Goal: Task Accomplishment & Management: Use online tool/utility

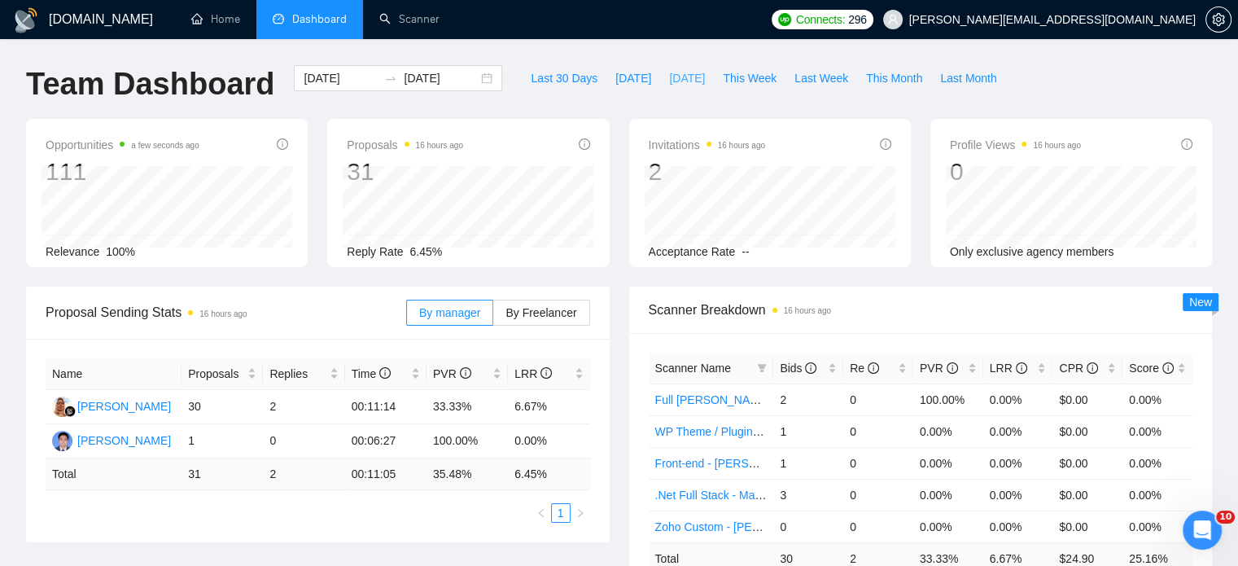
click at [672, 80] on span "[DATE]" at bounding box center [687, 78] width 36 height 18
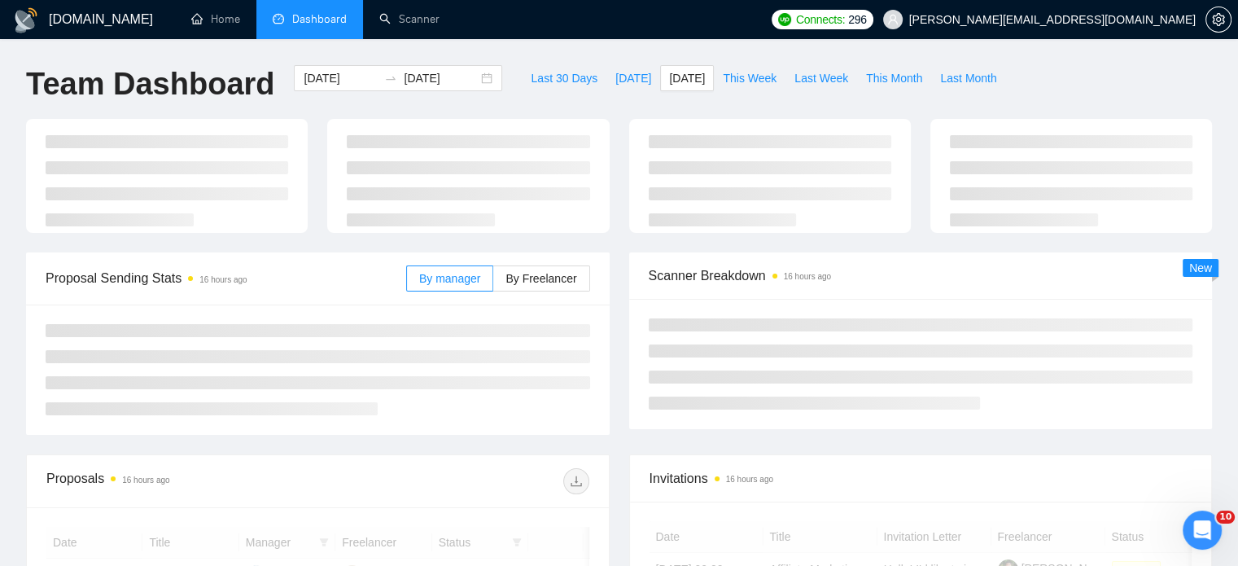
type input "[DATE]"
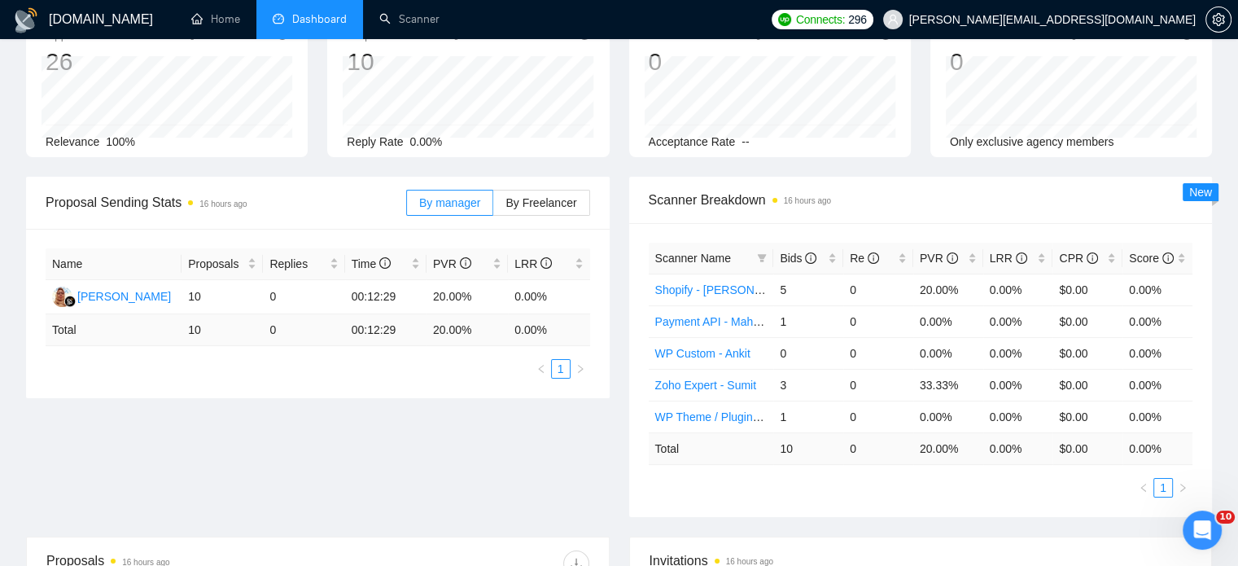
scroll to position [244, 0]
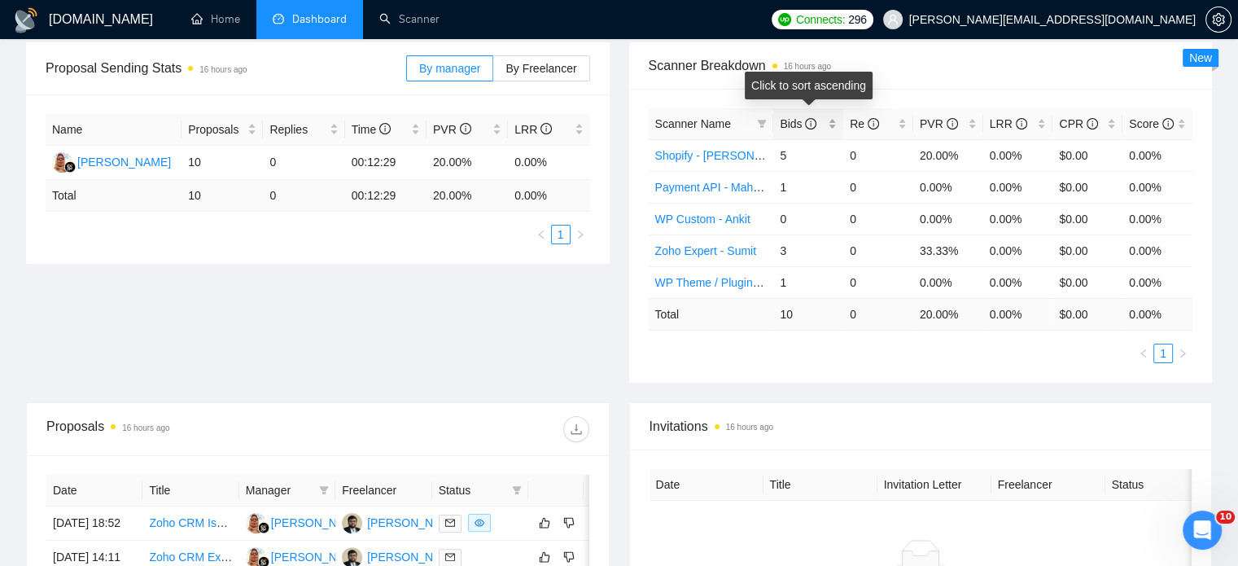
click at [832, 121] on div "Bids" at bounding box center [808, 124] width 57 height 18
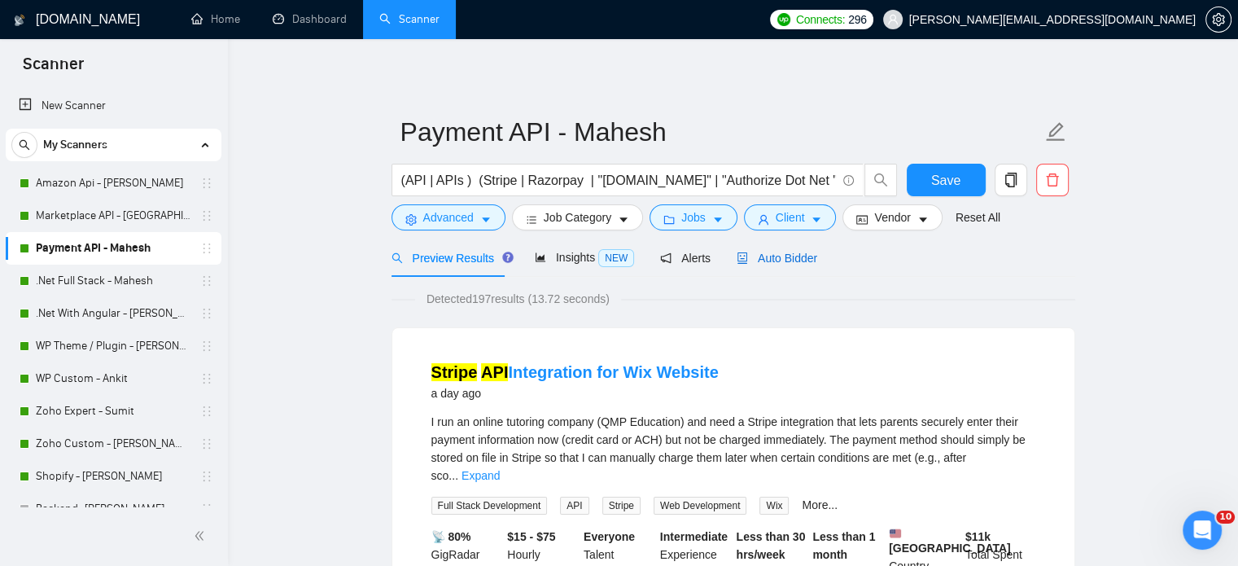
drag, startPoint x: 777, startPoint y: 250, endPoint x: 1110, endPoint y: 383, distance: 358.8
click at [776, 255] on span "Auto Bidder" at bounding box center [777, 258] width 81 height 13
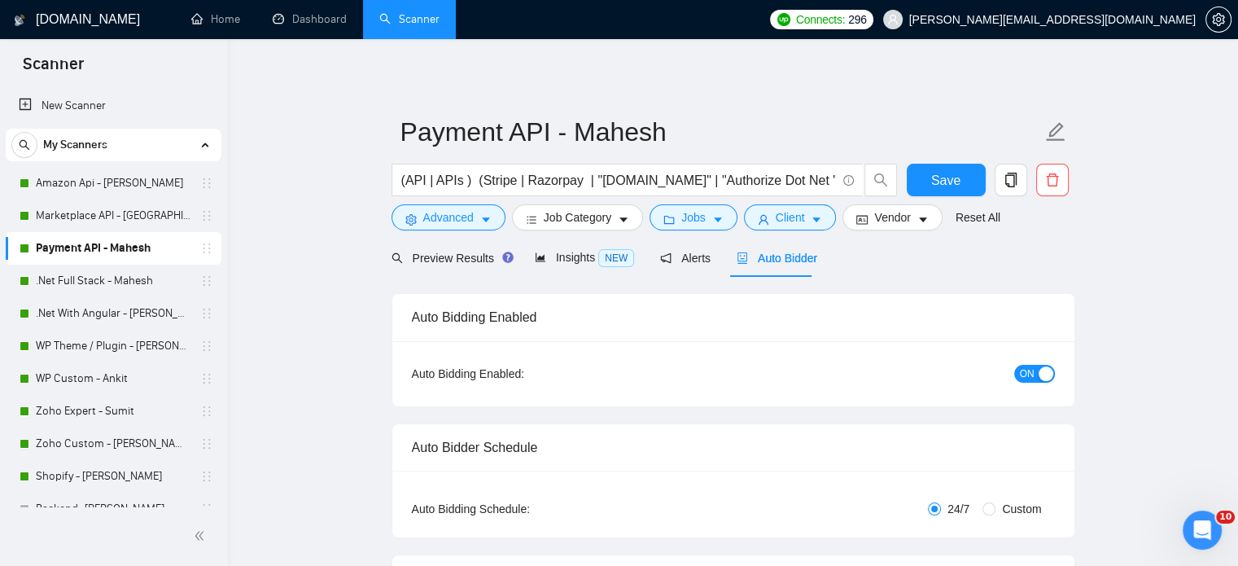
radio input "false"
radio input "true"
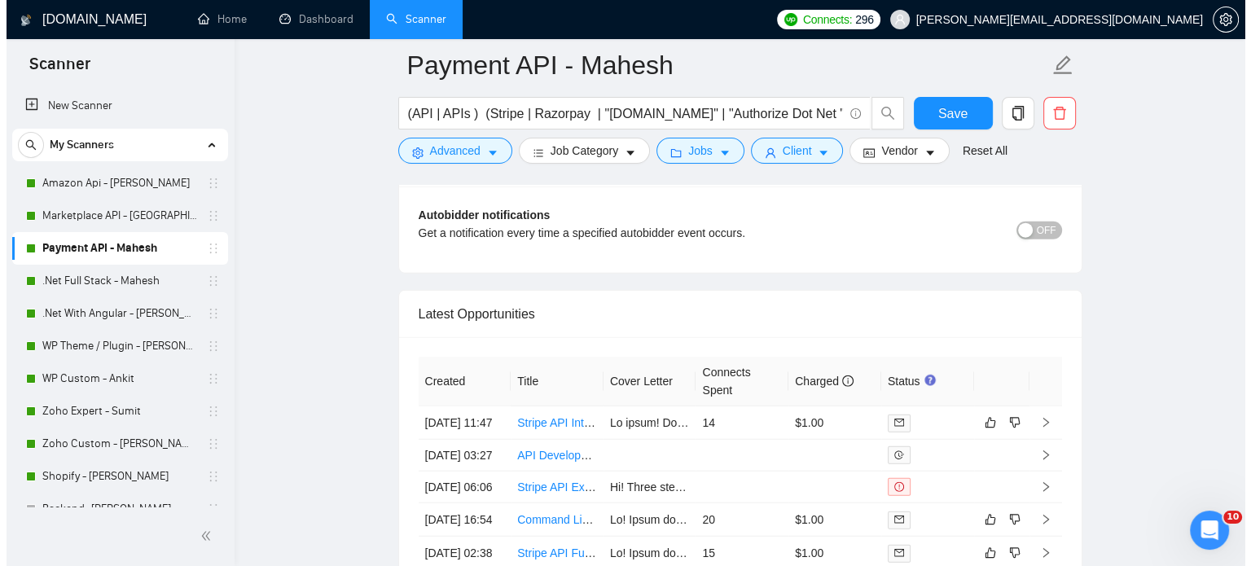
scroll to position [4152, 0]
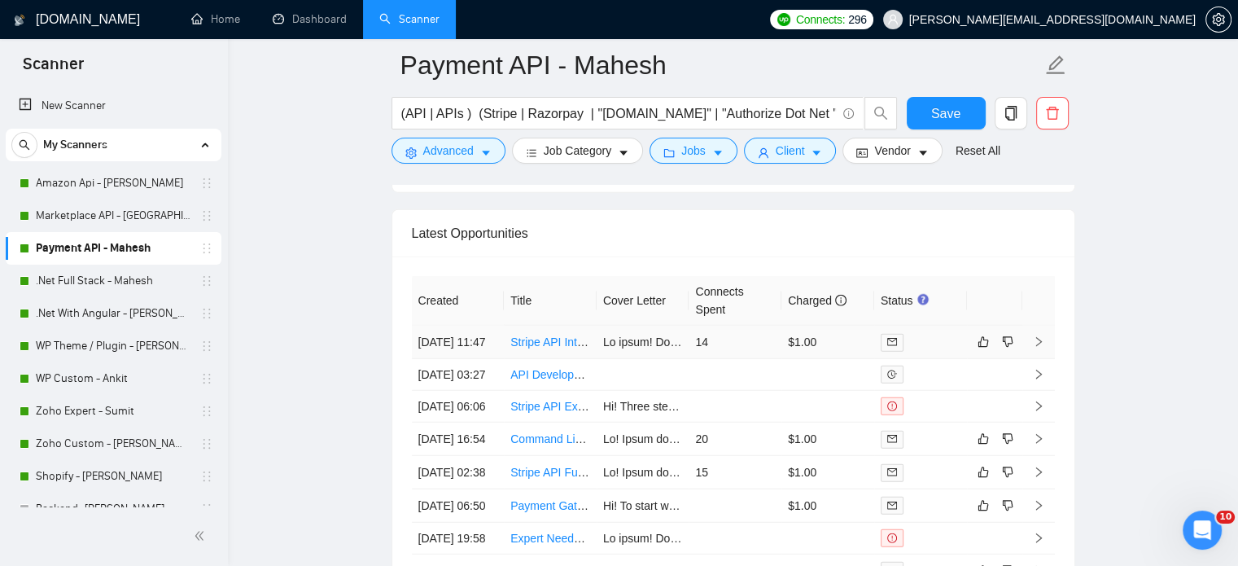
click at [1033, 336] on icon "right" at bounding box center [1038, 341] width 11 height 11
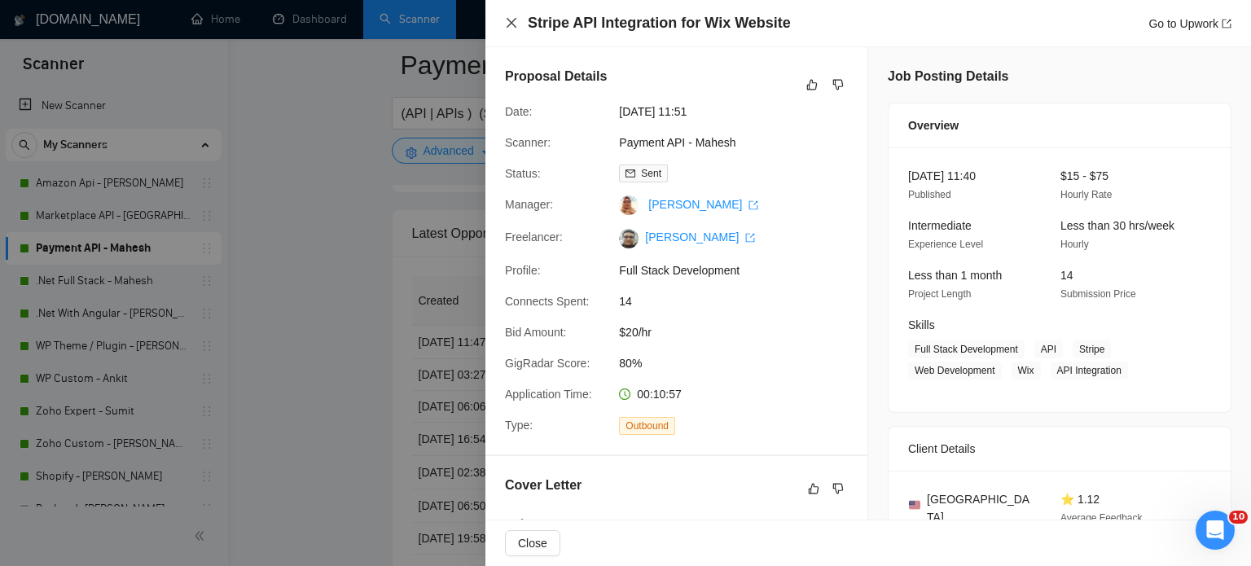
click at [508, 20] on icon "close" at bounding box center [511, 23] width 10 height 10
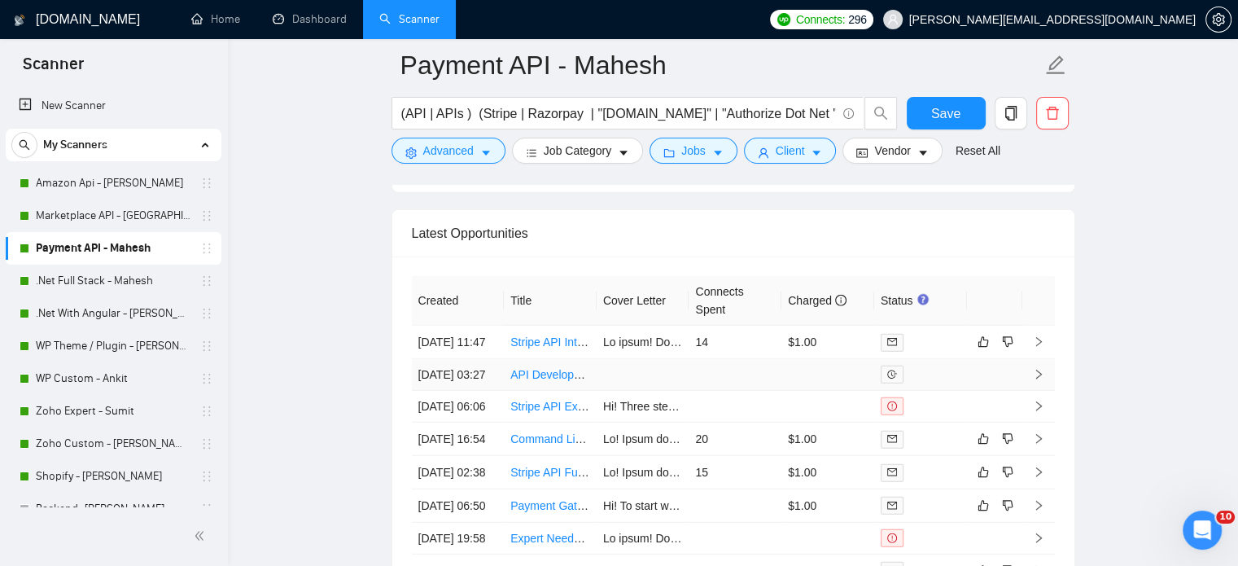
click at [1036, 369] on icon "right" at bounding box center [1038, 374] width 11 height 11
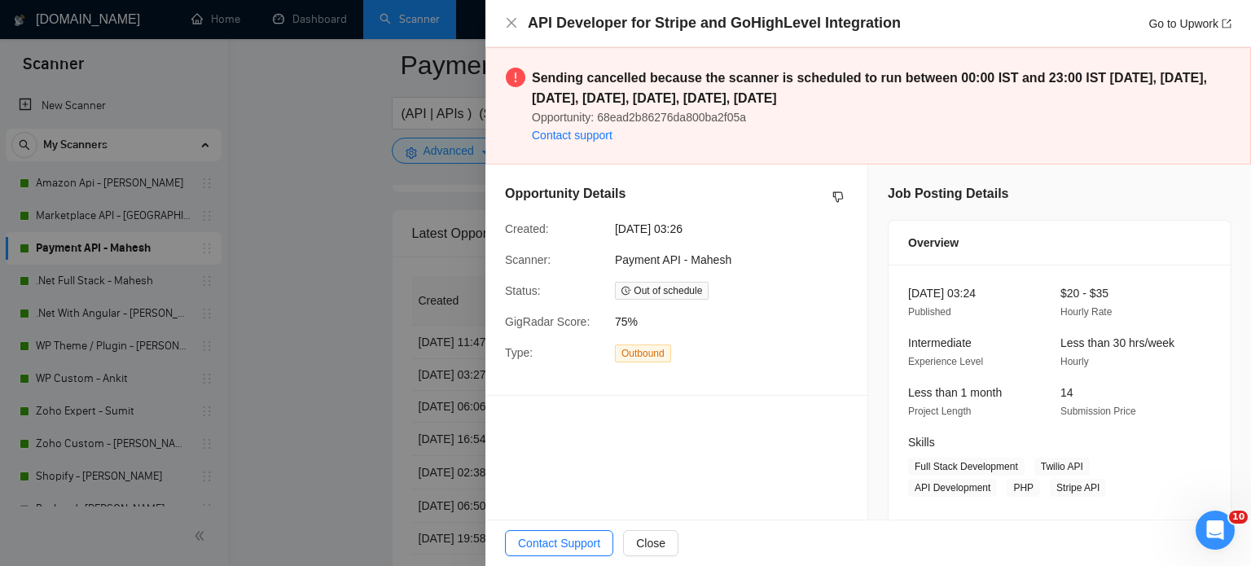
click at [896, 27] on div "API Developer for Stripe and GoHighLevel Integration Go to Upwork" at bounding box center [879, 23] width 703 height 20
drag, startPoint x: 511, startPoint y: 22, endPoint x: 616, endPoint y: 225, distance: 228.3
click at [511, 22] on icon "close" at bounding box center [511, 22] width 13 height 13
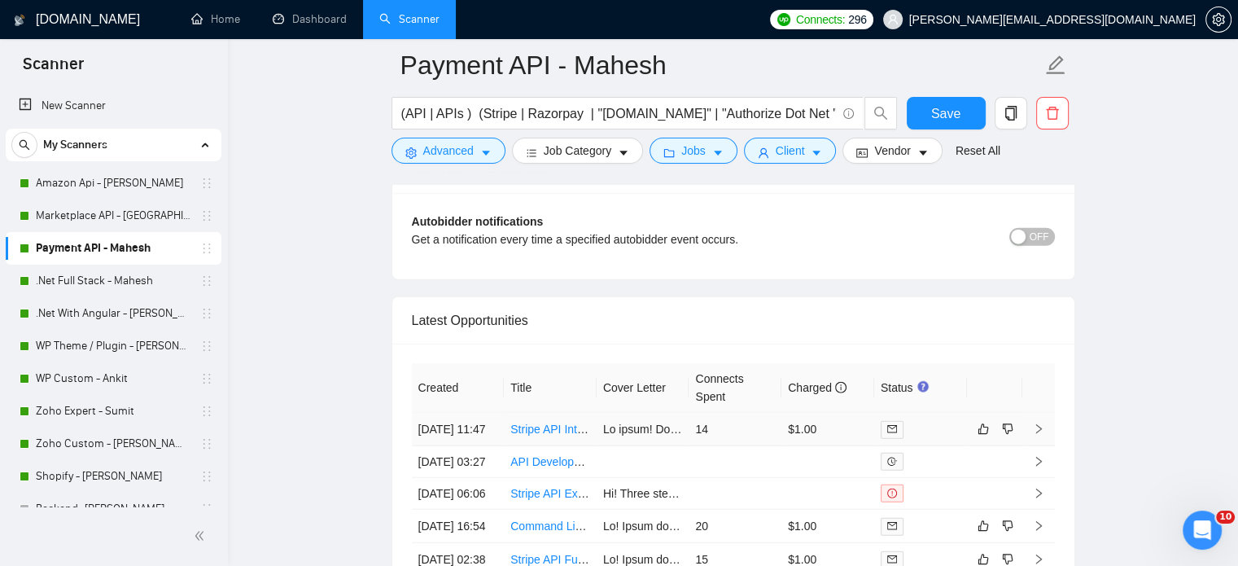
scroll to position [4391, 0]
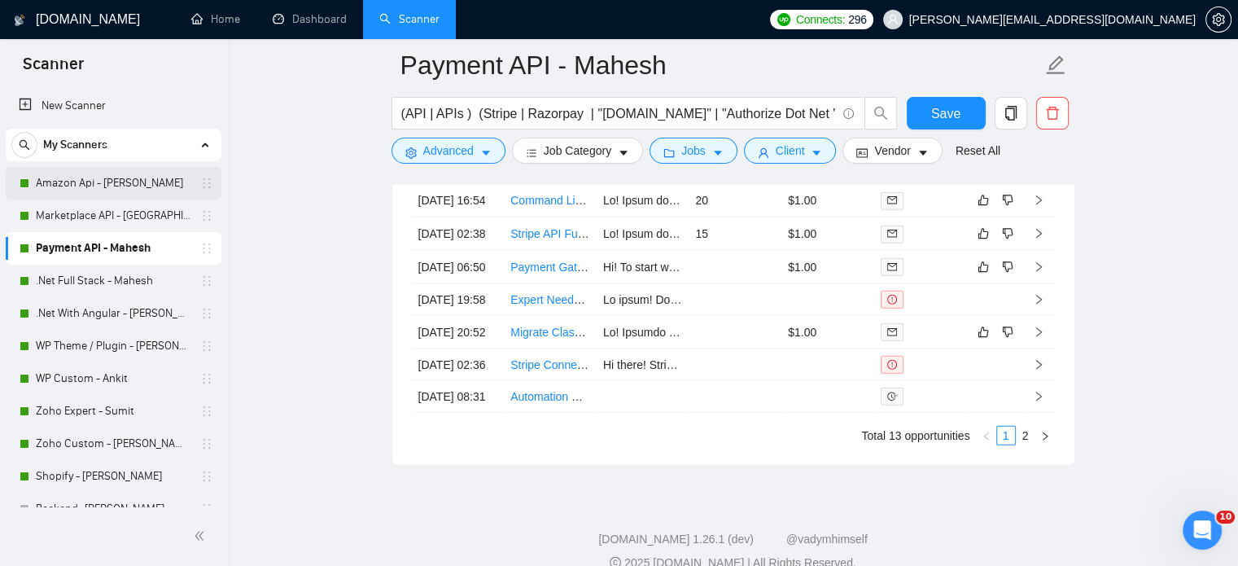
click at [78, 178] on link "Amazon Api - Dhiren" at bounding box center [113, 183] width 155 height 33
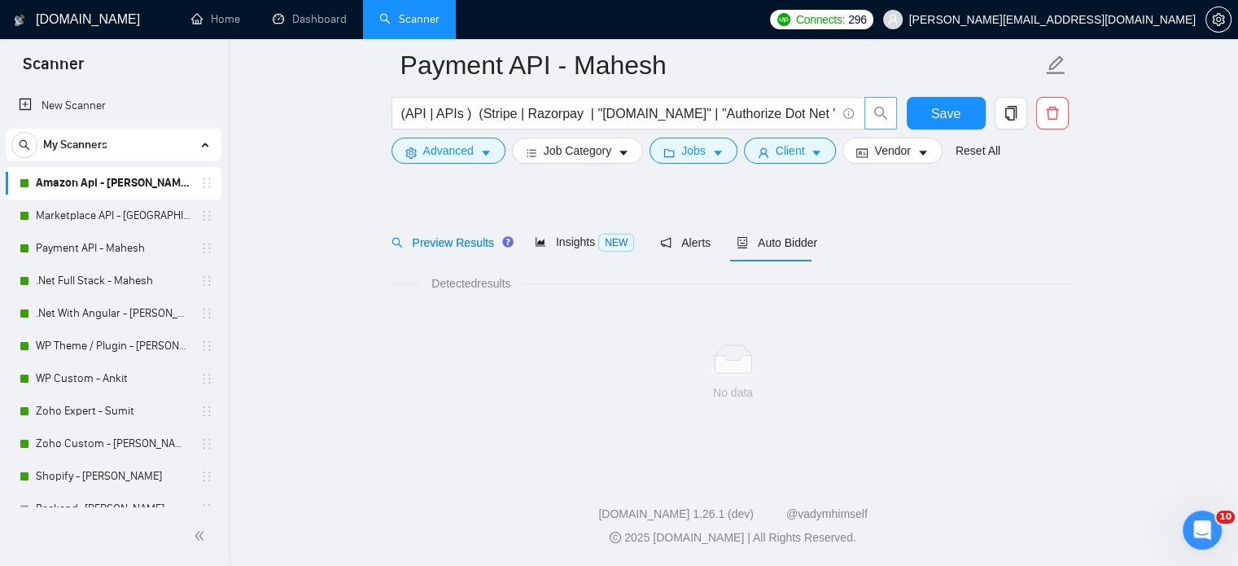
scroll to position [28, 0]
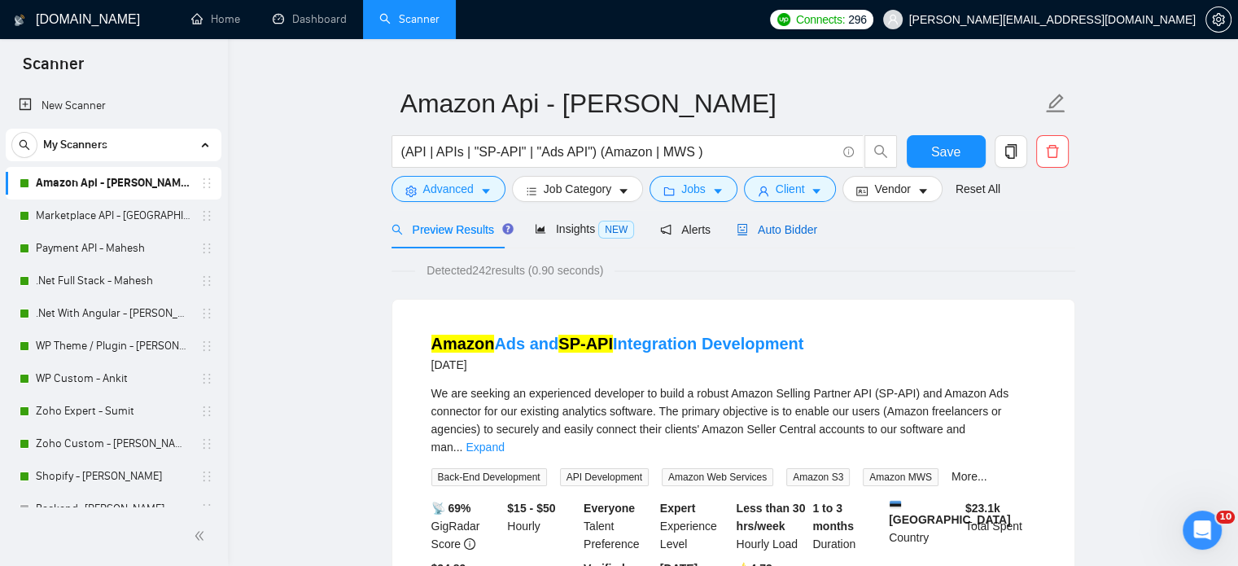
click at [765, 226] on span "Auto Bidder" at bounding box center [777, 229] width 81 height 13
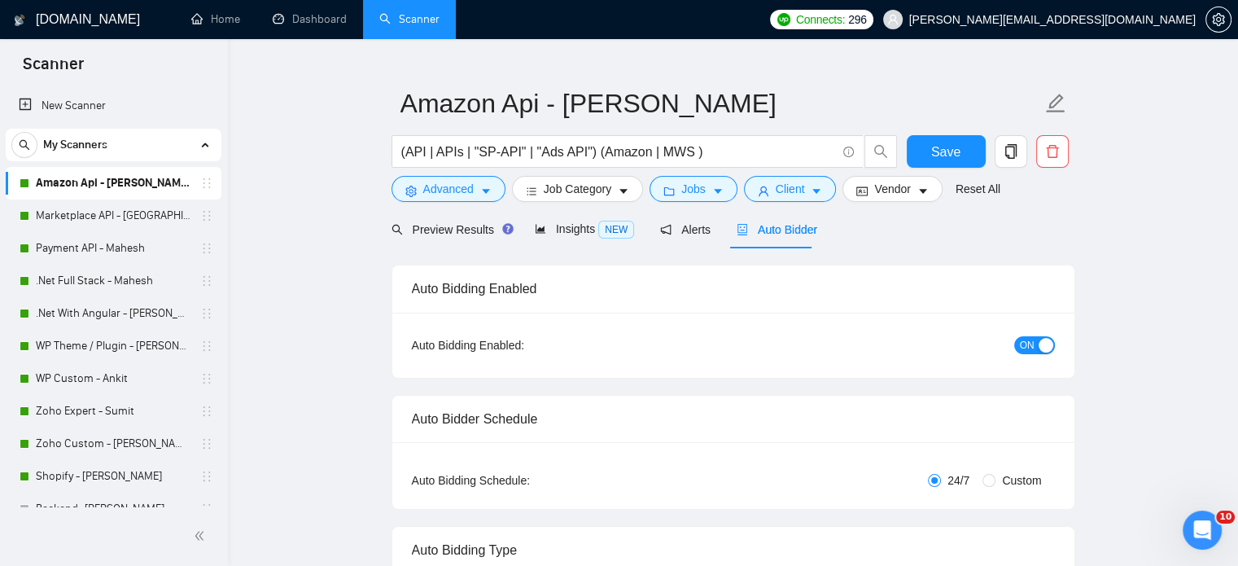
radio input "false"
radio input "true"
